Goal: Communication & Community: Participate in discussion

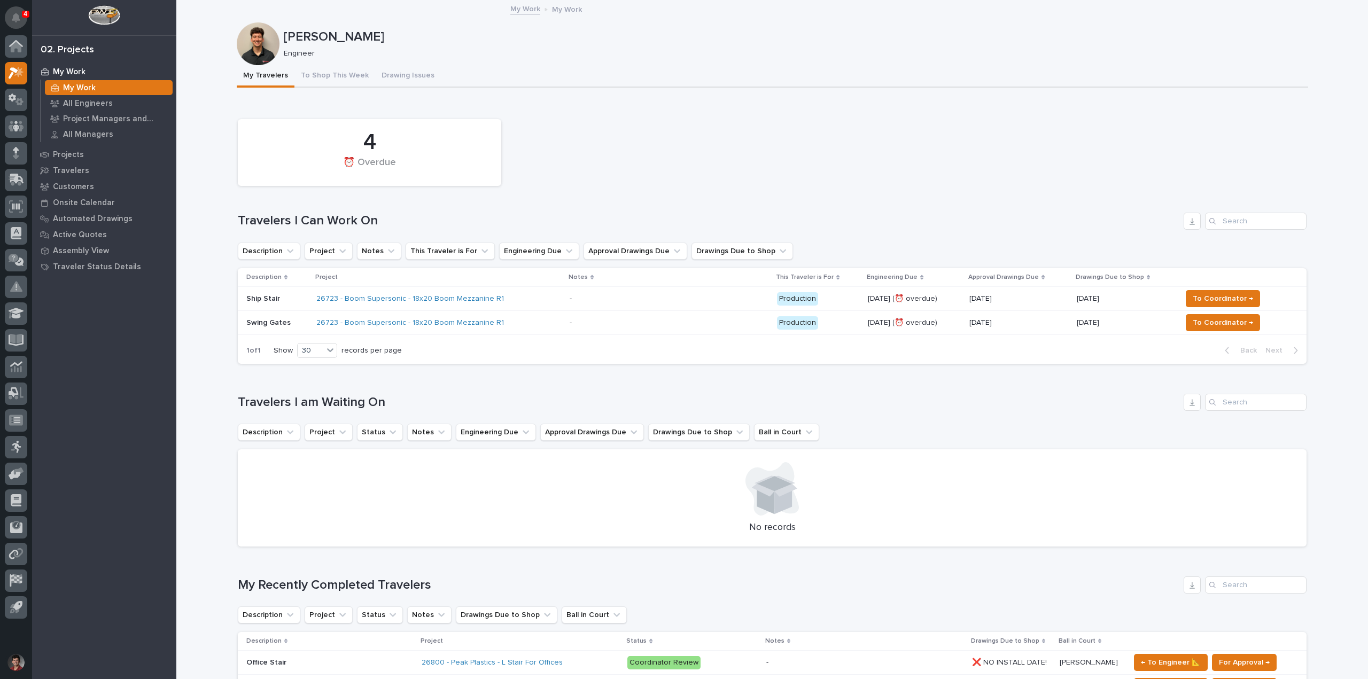
click at [12, 13] on icon "Notifications" at bounding box center [16, 18] width 9 height 10
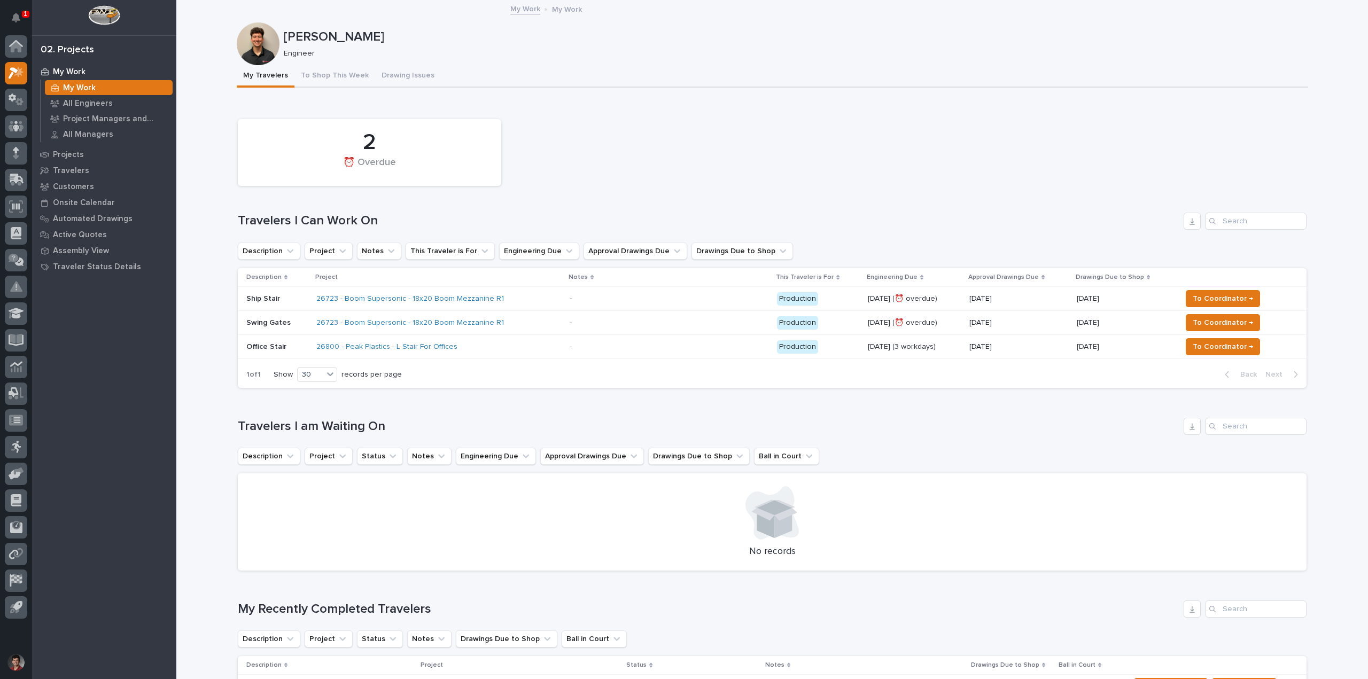
click at [525, 302] on div "26723 - Boom Supersonic - 18x20 Boom Mezzanine R1" at bounding box center [438, 299] width 245 height 18
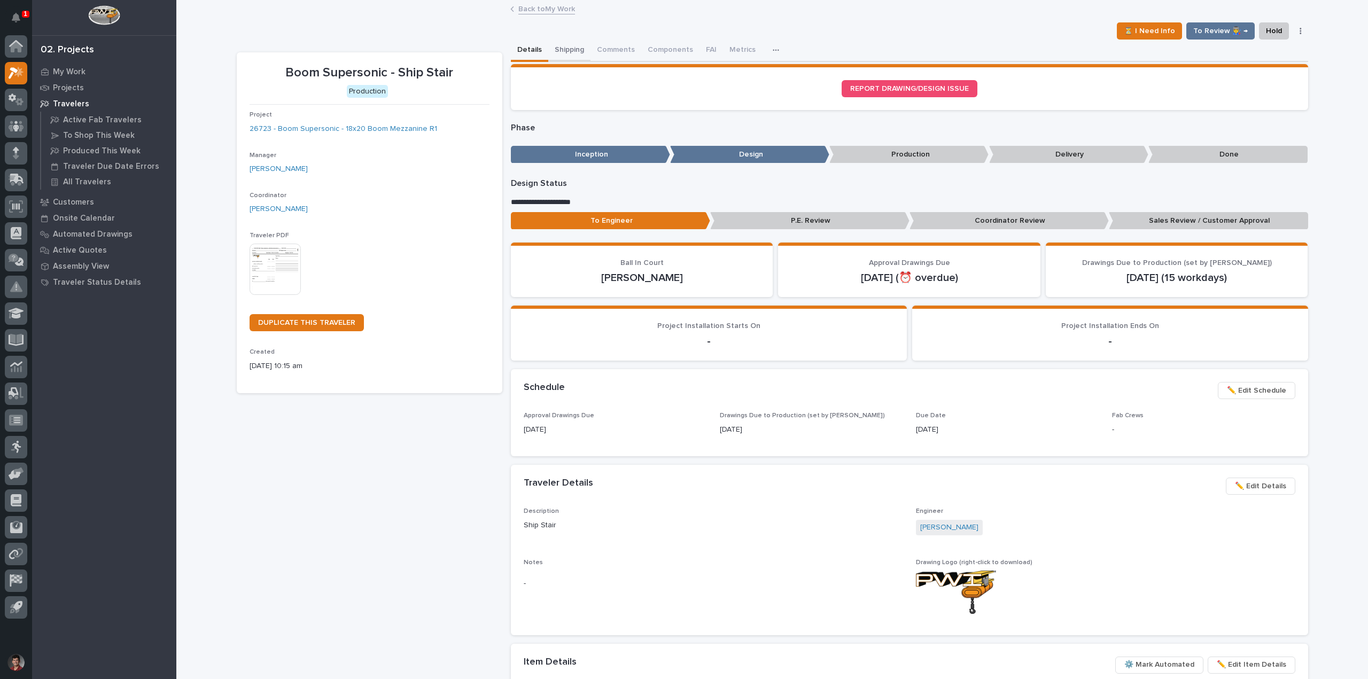
click at [569, 52] on button "Shipping" at bounding box center [569, 51] width 42 height 22
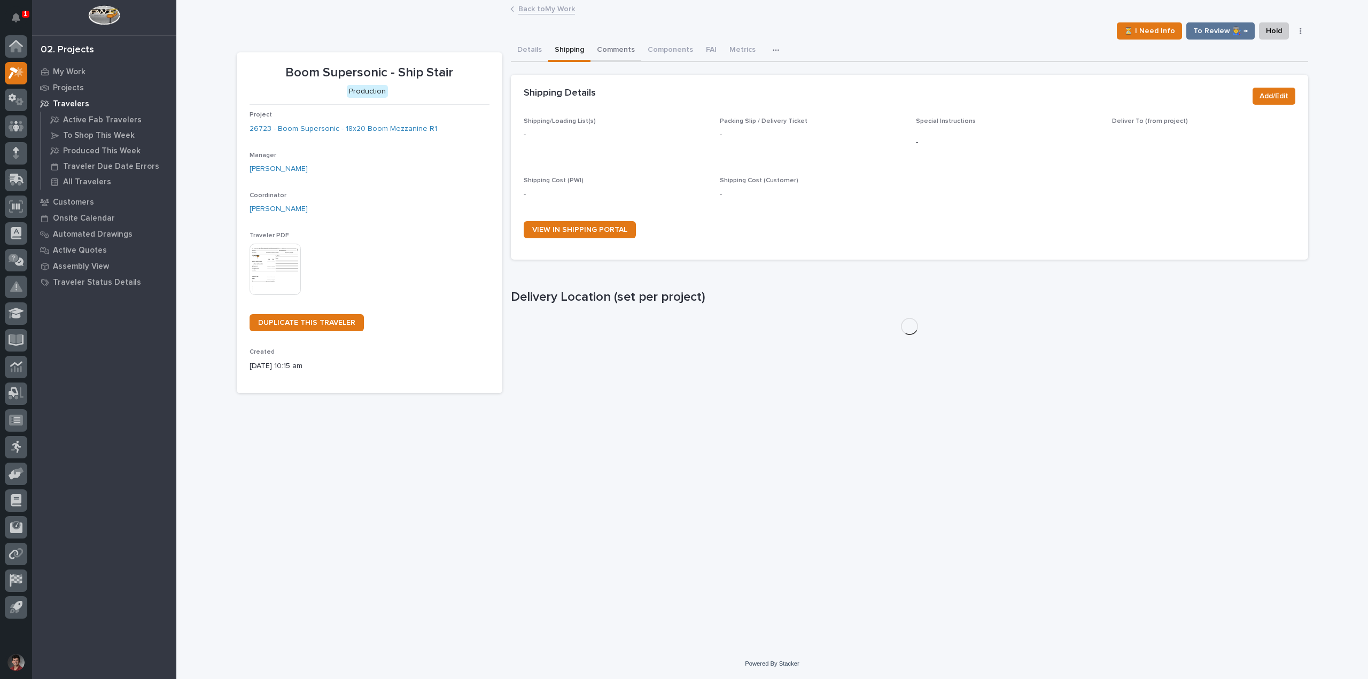
click at [629, 51] on button "Comments" at bounding box center [615, 51] width 51 height 22
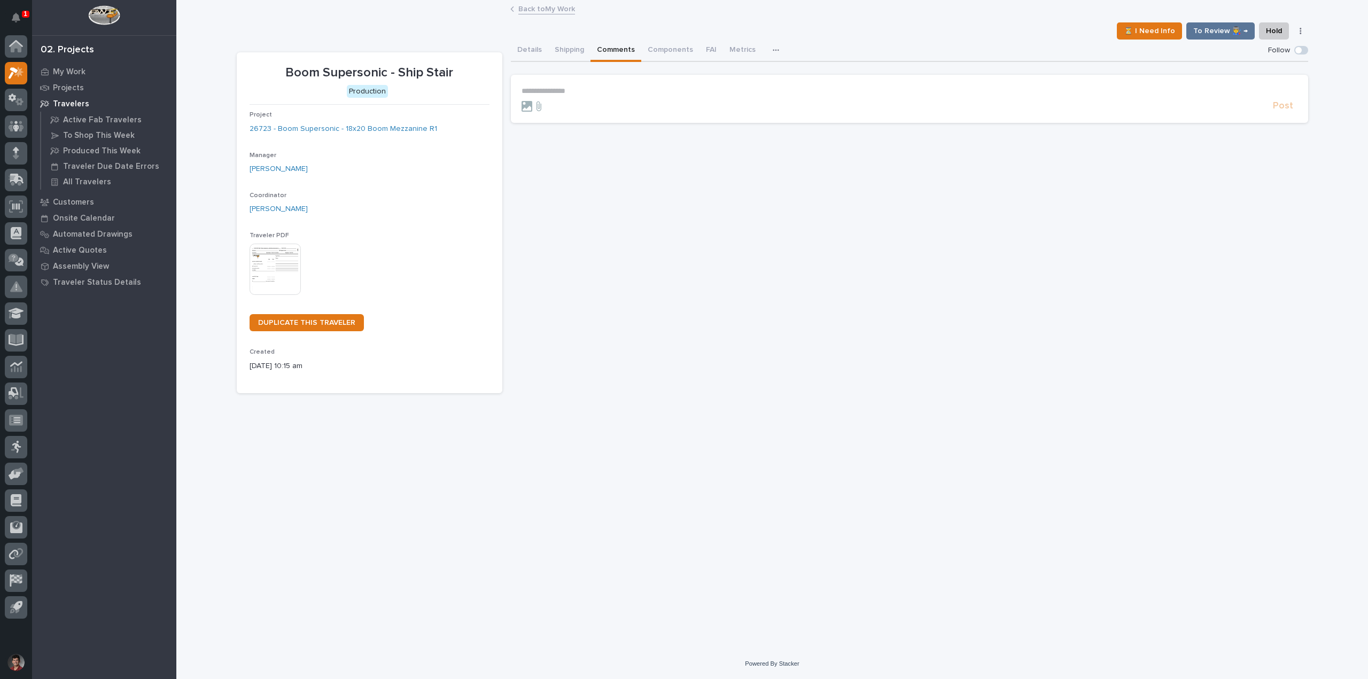
click at [589, 89] on p "**********" at bounding box center [910, 91] width 776 height 9
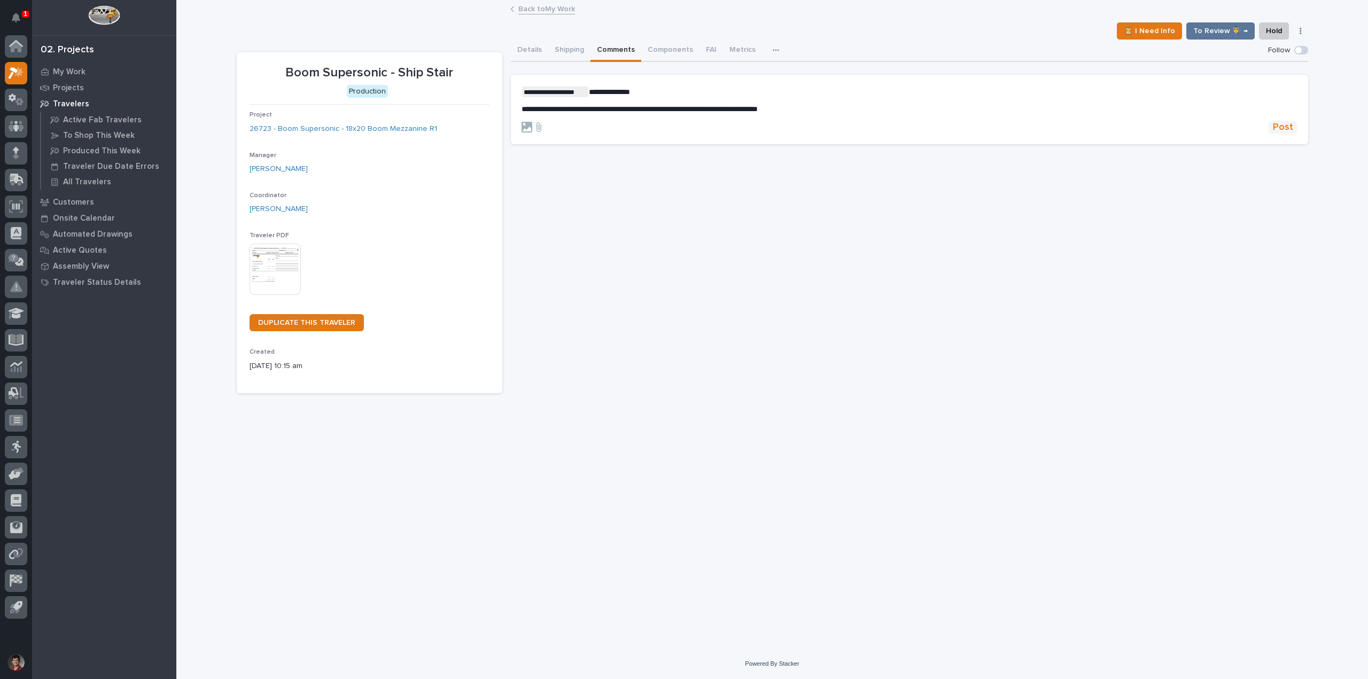
click at [1293, 131] on button "Post" at bounding box center [1283, 127] width 29 height 12
